Goal: Navigation & Orientation: Find specific page/section

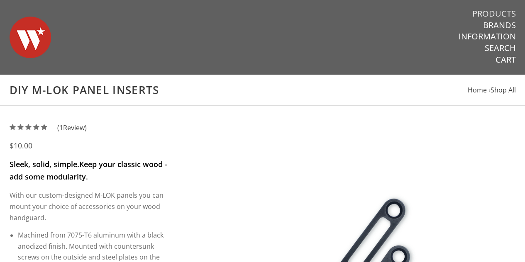
click at [500, 12] on link "Products" at bounding box center [495, 13] width 44 height 11
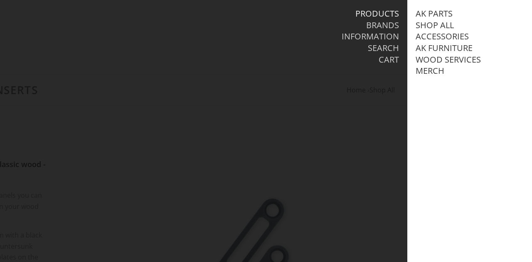
click at [218, 44] on div "Warsaw Wood Co." at bounding box center [61, 37] width 372 height 75
click at [222, 39] on div "Warsaw Wood Co." at bounding box center [61, 37] width 372 height 75
click at [361, 140] on div at bounding box center [266, 131] width 532 height 262
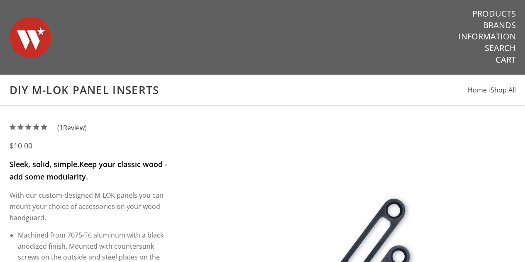
click at [39, 50] on img at bounding box center [31, 37] width 42 height 58
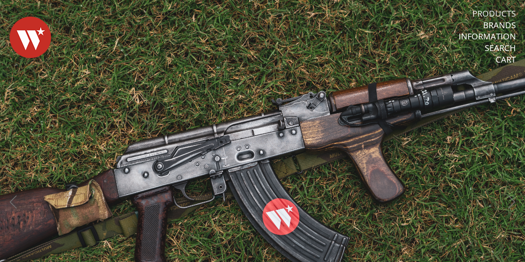
click at [504, 16] on link "Products" at bounding box center [495, 13] width 44 height 11
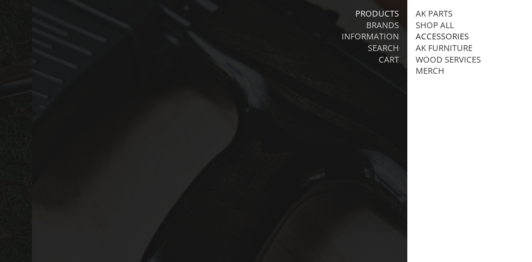
click at [425, 37] on link "Accessories" at bounding box center [441, 36] width 53 height 11
